Goal: Task Accomplishment & Management: Complete application form

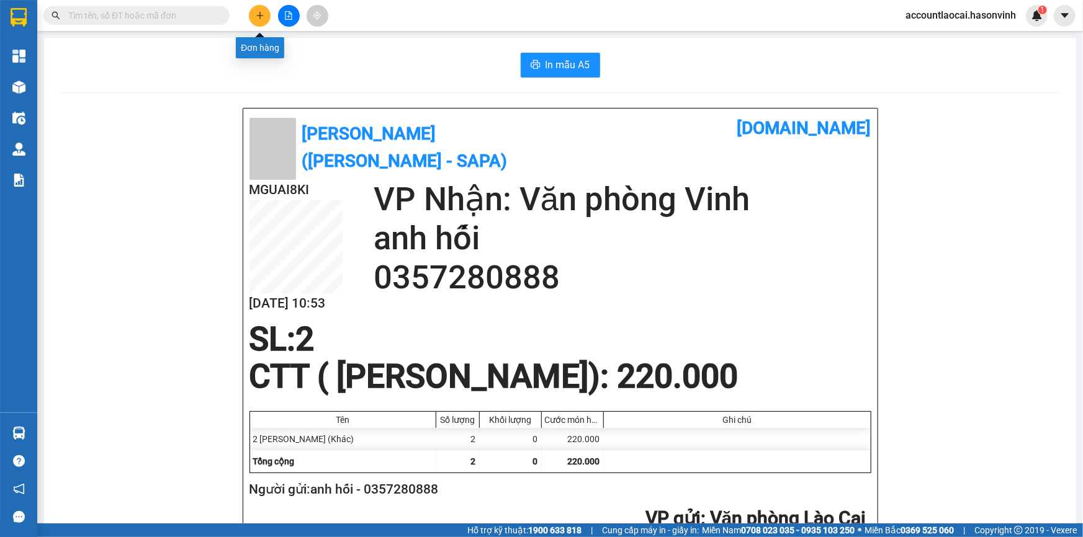
click at [262, 20] on button at bounding box center [260, 16] width 22 height 22
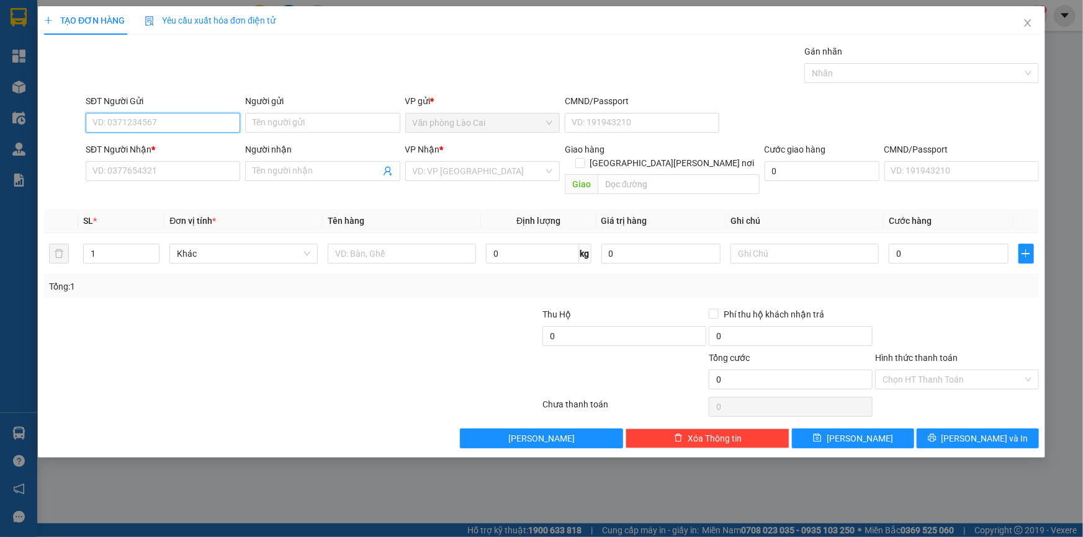
click at [159, 122] on input "SĐT Người Gửi" at bounding box center [163, 123] width 154 height 20
type input "0985997853"
click at [172, 148] on div "0985997853" at bounding box center [163, 148] width 140 height 14
type input "0978969468"
type input "tâm"
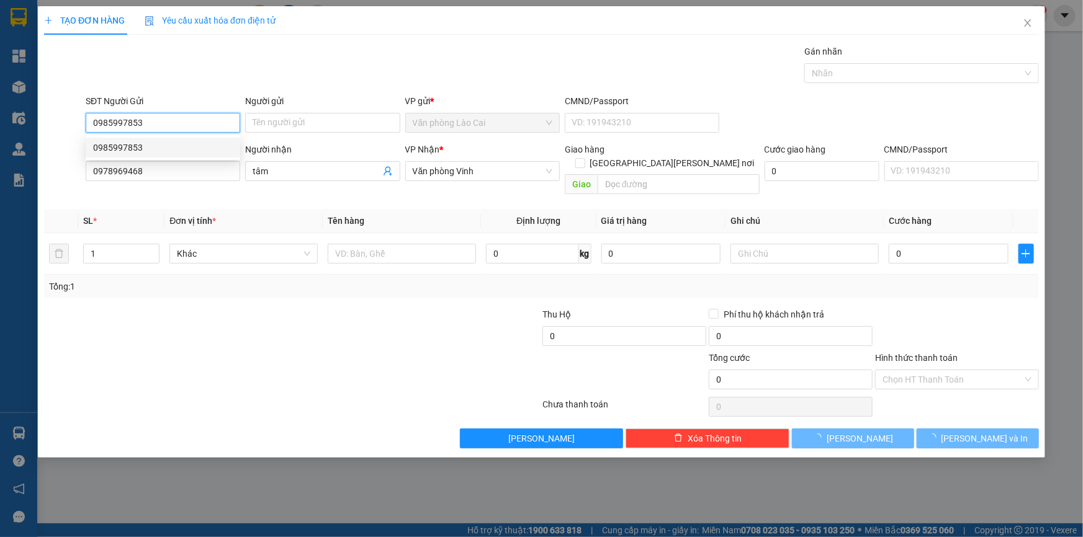
type input "180.000"
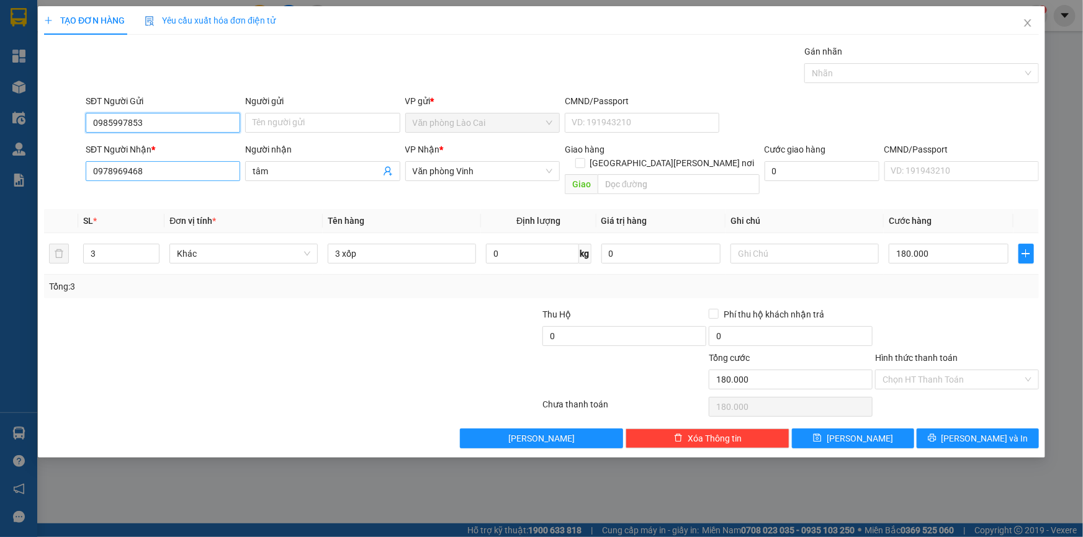
type input "0985997853"
click at [166, 169] on input "0978969468" at bounding box center [163, 171] width 154 height 20
type input "0"
type input "0949648759"
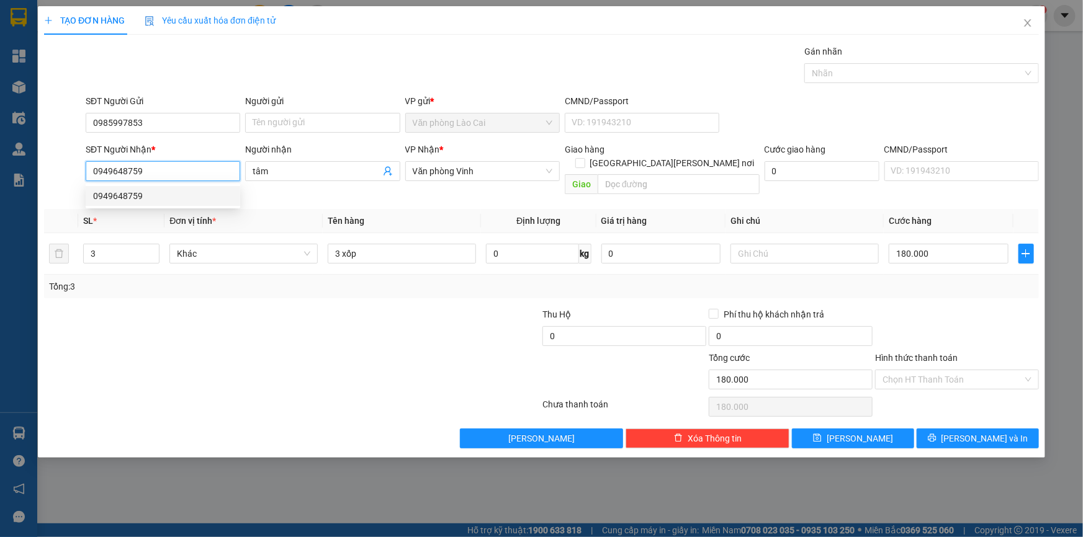
click at [144, 194] on div "0949648759" at bounding box center [163, 196] width 140 height 14
type input "100.000"
type input "0949648759"
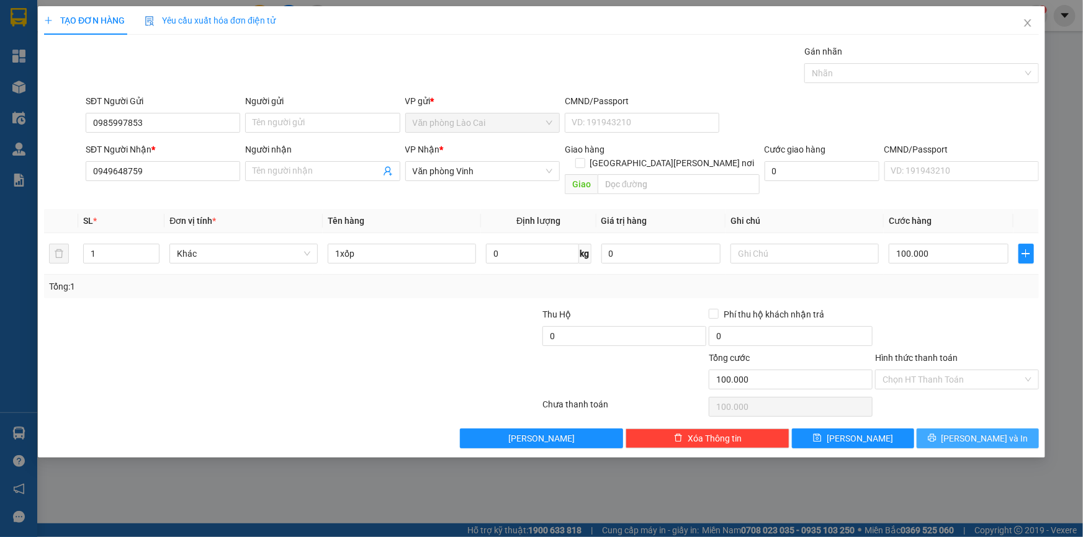
click at [998, 432] on span "[PERSON_NAME] và In" at bounding box center [984, 439] width 87 height 14
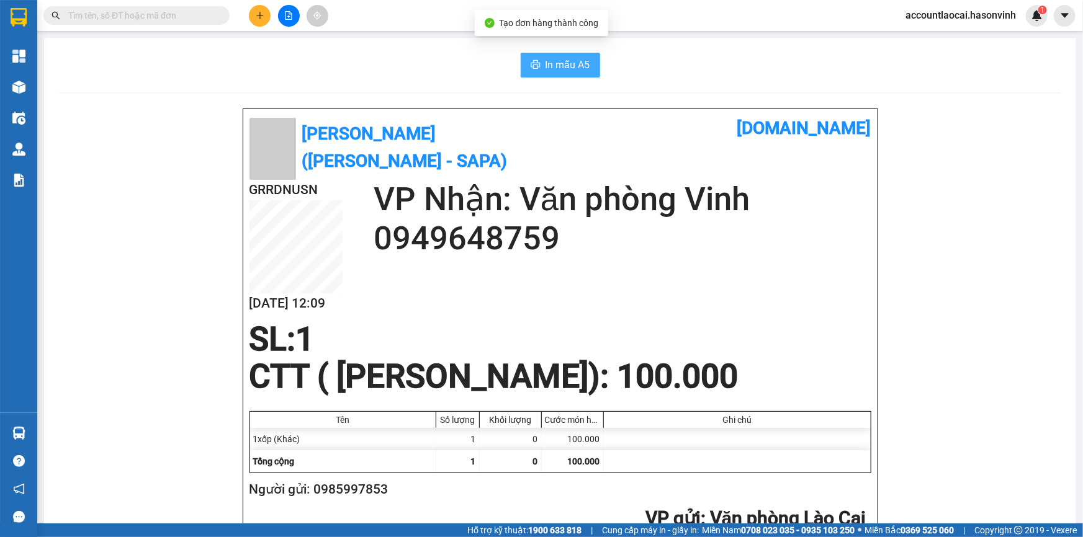
click at [579, 65] on span "In mẫu A5" at bounding box center [567, 65] width 45 height 16
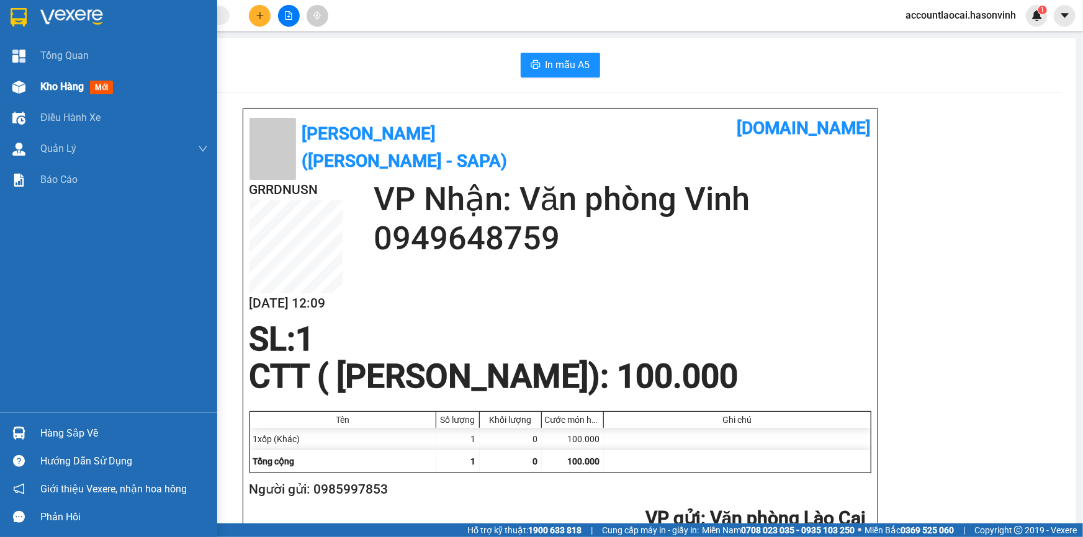
click at [62, 84] on span "Kho hàng" at bounding box center [61, 87] width 43 height 12
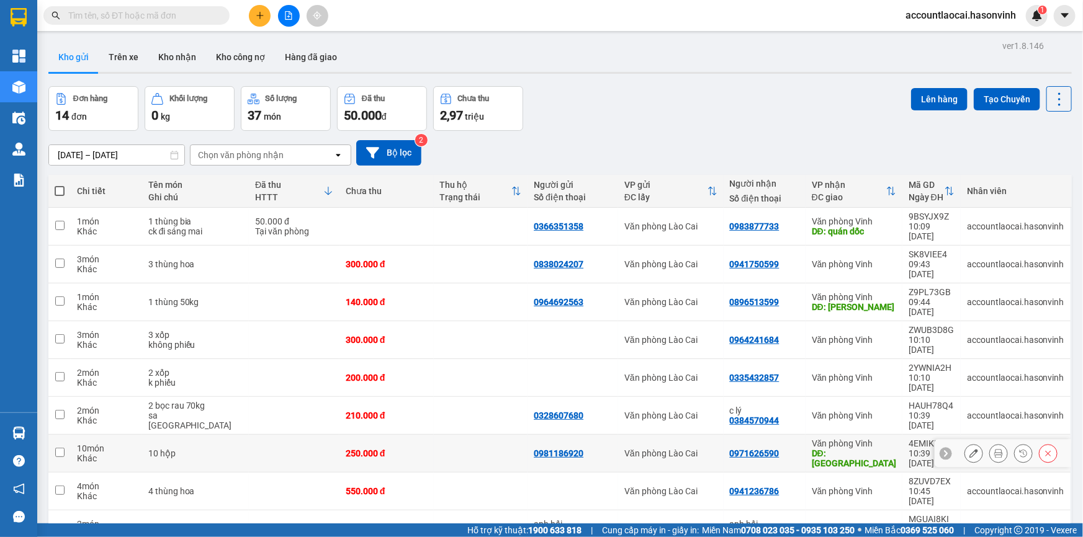
scroll to position [56, 0]
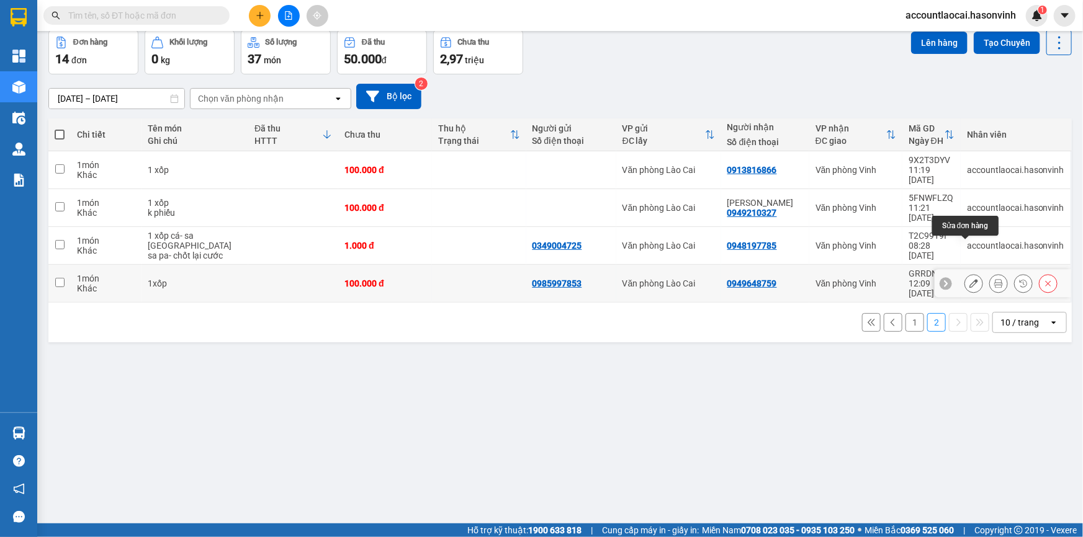
click at [969, 279] on icon at bounding box center [973, 283] width 9 height 9
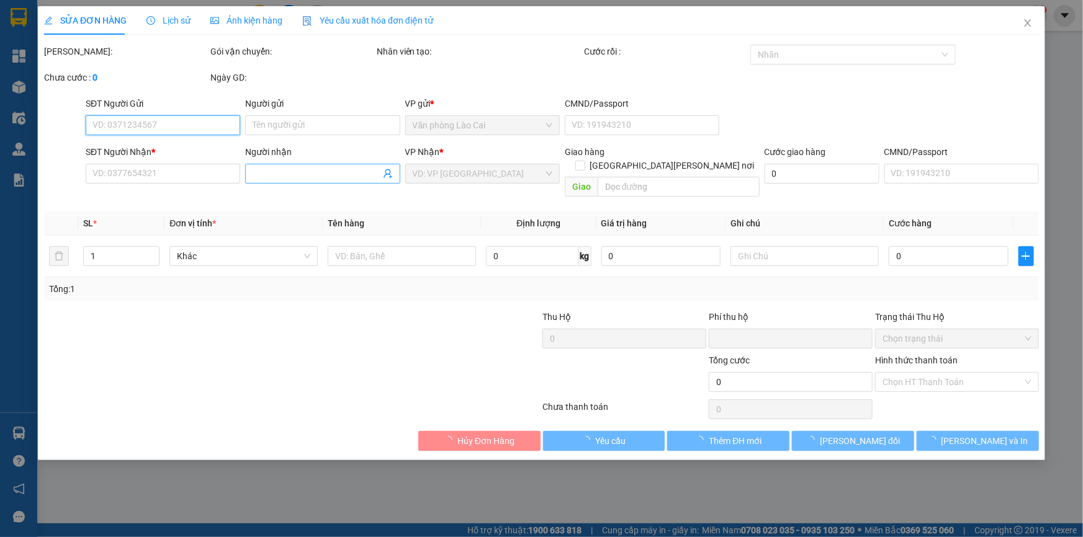
type input "0985997853"
type input "0949648759"
type input "0"
type input "100.000"
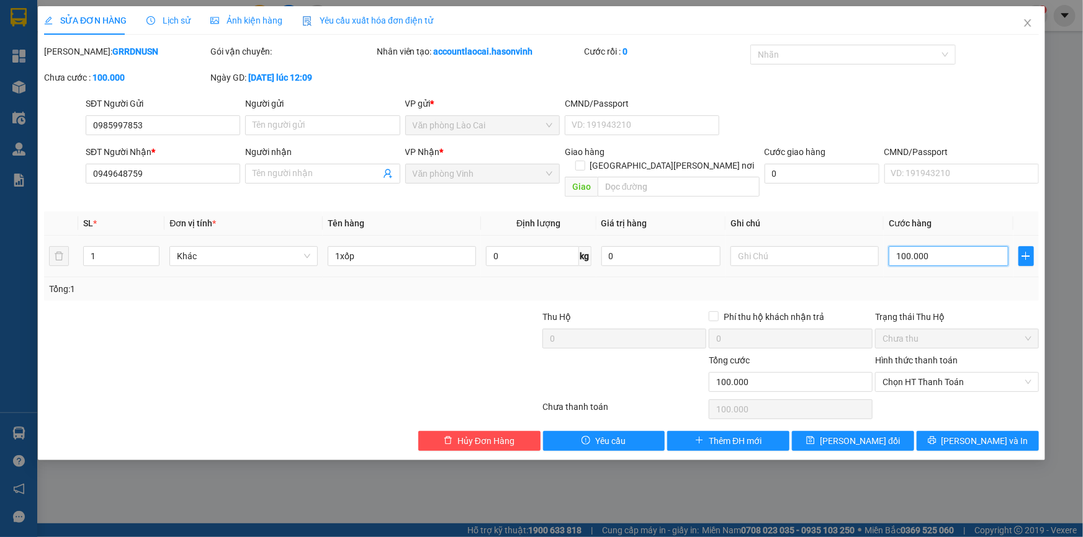
click at [939, 246] on input "100.000" at bounding box center [948, 256] width 120 height 20
type input "8"
type input "80"
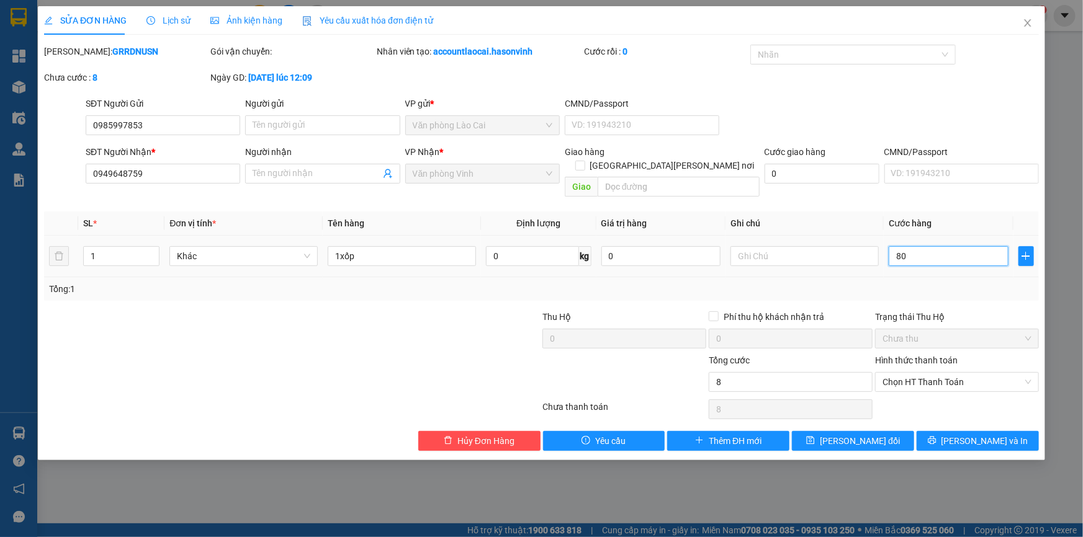
type input "80"
type input "800"
type input "8.000"
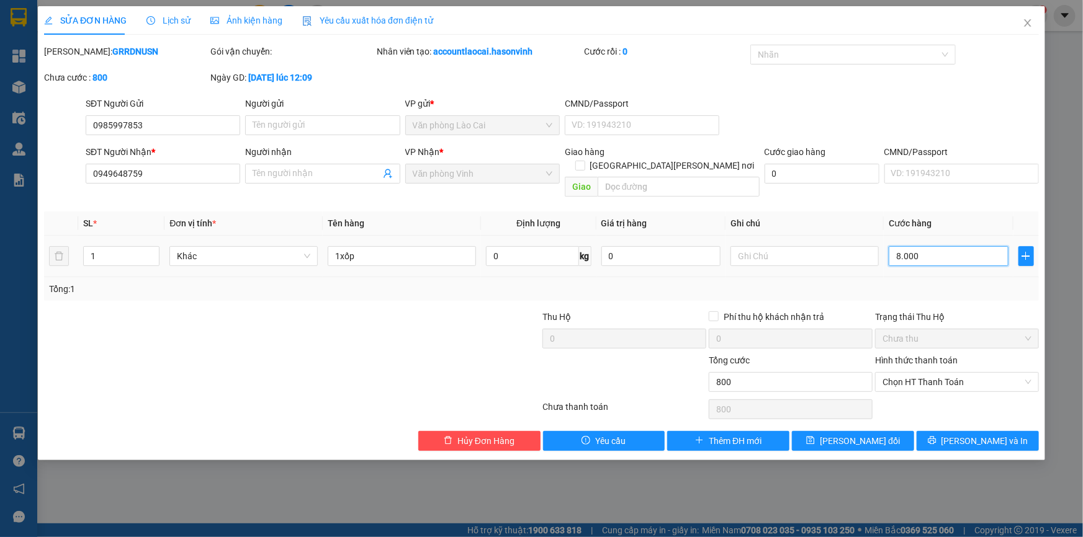
type input "8.000"
type input "80.000"
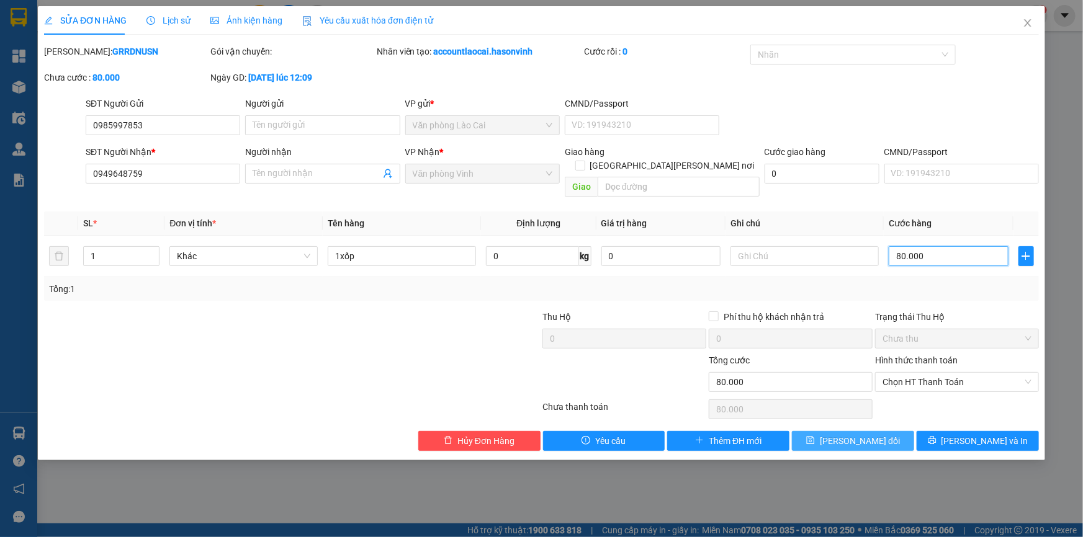
type input "80.000"
click at [869, 434] on span "[PERSON_NAME] đổi" at bounding box center [860, 441] width 80 height 14
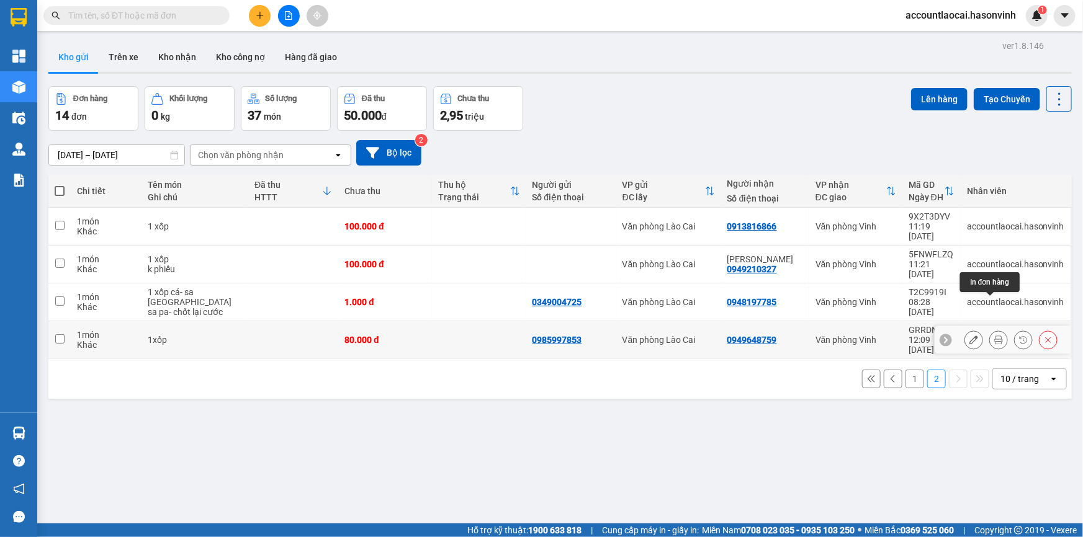
click at [994, 336] on icon at bounding box center [998, 340] width 9 height 9
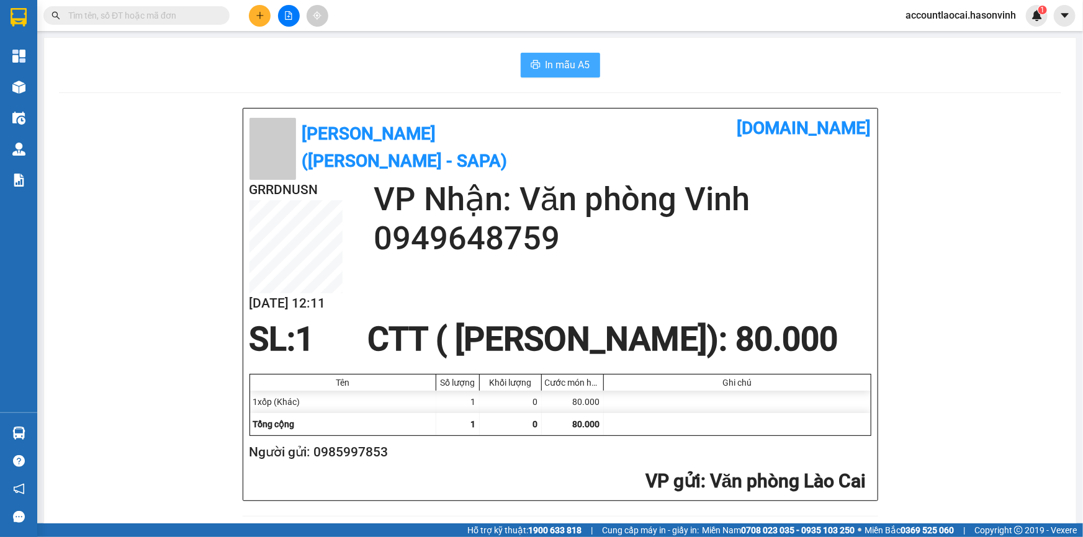
click at [575, 61] on span "In mẫu A5" at bounding box center [567, 65] width 45 height 16
